Goal: Navigation & Orientation: Find specific page/section

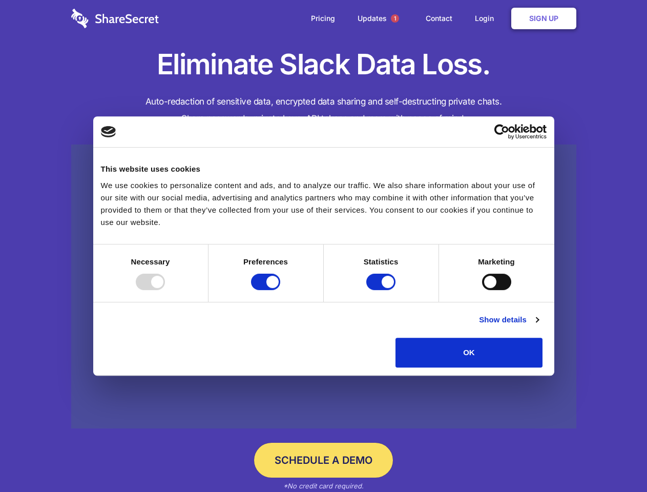
click at [165, 290] on div at bounding box center [150, 282] width 29 height 16
click at [280, 290] on input "Preferences" at bounding box center [265, 282] width 29 height 16
checkbox input "false"
click at [382, 290] on input "Statistics" at bounding box center [380, 282] width 29 height 16
checkbox input "false"
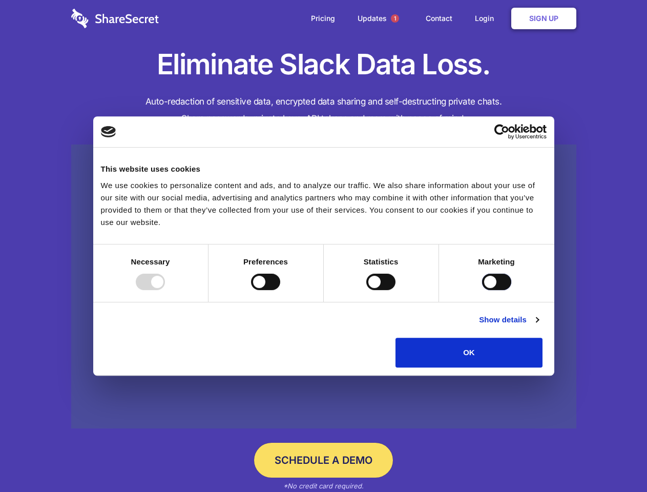
click at [482, 290] on input "Marketing" at bounding box center [496, 282] width 29 height 16
checkbox input "true"
click at [539, 326] on link "Show details" at bounding box center [508, 320] width 59 height 12
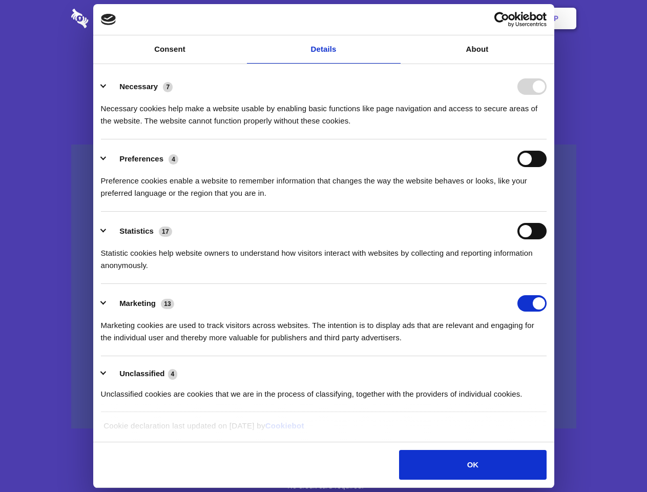
click at [547, 139] on li "Necessary 7 Necessary cookies help make a website usable by enabling basic func…" at bounding box center [324, 103] width 446 height 72
click at [395, 18] on span "1" at bounding box center [395, 18] width 8 height 8
